Goal: Task Accomplishment & Management: Complete application form

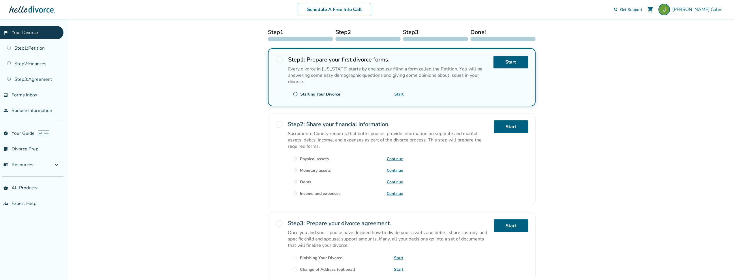
scroll to position [111, 0]
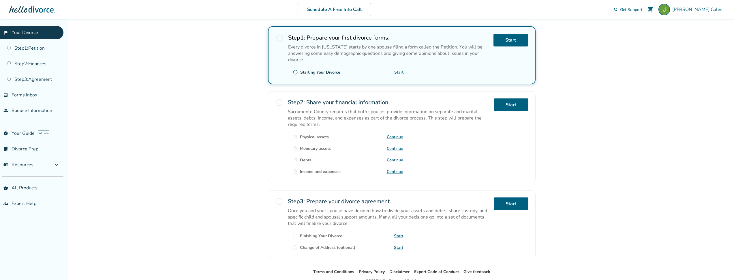
click at [446, 158] on div "Step 2 : Share your financial information. Sacramento County requires that both…" at bounding box center [388, 137] width 201 height 78
click at [396, 151] on link "Continue" at bounding box center [395, 148] width 16 height 5
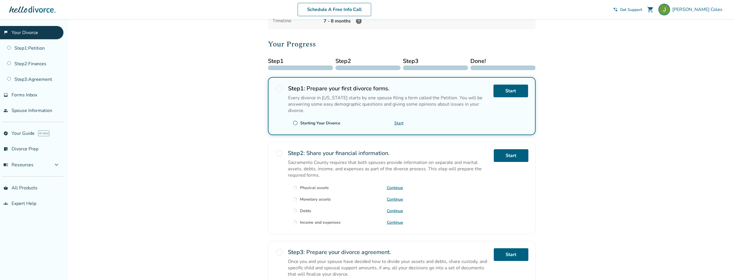
click at [452, 199] on div "Step 2 : Share your financial information. Sacramento County requires that both…" at bounding box center [388, 188] width 201 height 78
click at [394, 190] on link "Continue" at bounding box center [395, 187] width 16 height 5
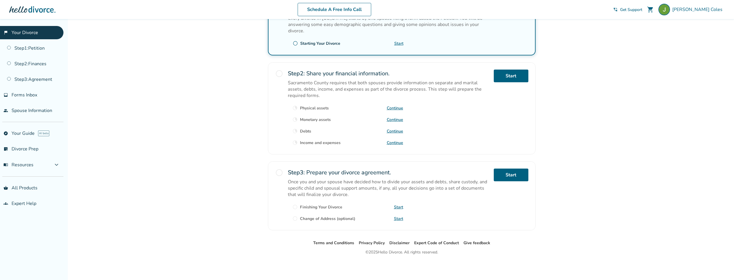
scroll to position [136, 0]
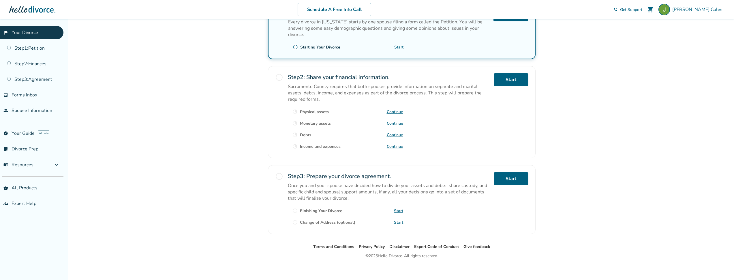
click at [434, 148] on div "Step 2 : Share your financial information. Sacramento County requires that both…" at bounding box center [388, 112] width 201 height 78
click at [394, 149] on link "Continue" at bounding box center [395, 146] width 16 height 5
